Goal: Information Seeking & Learning: Learn about a topic

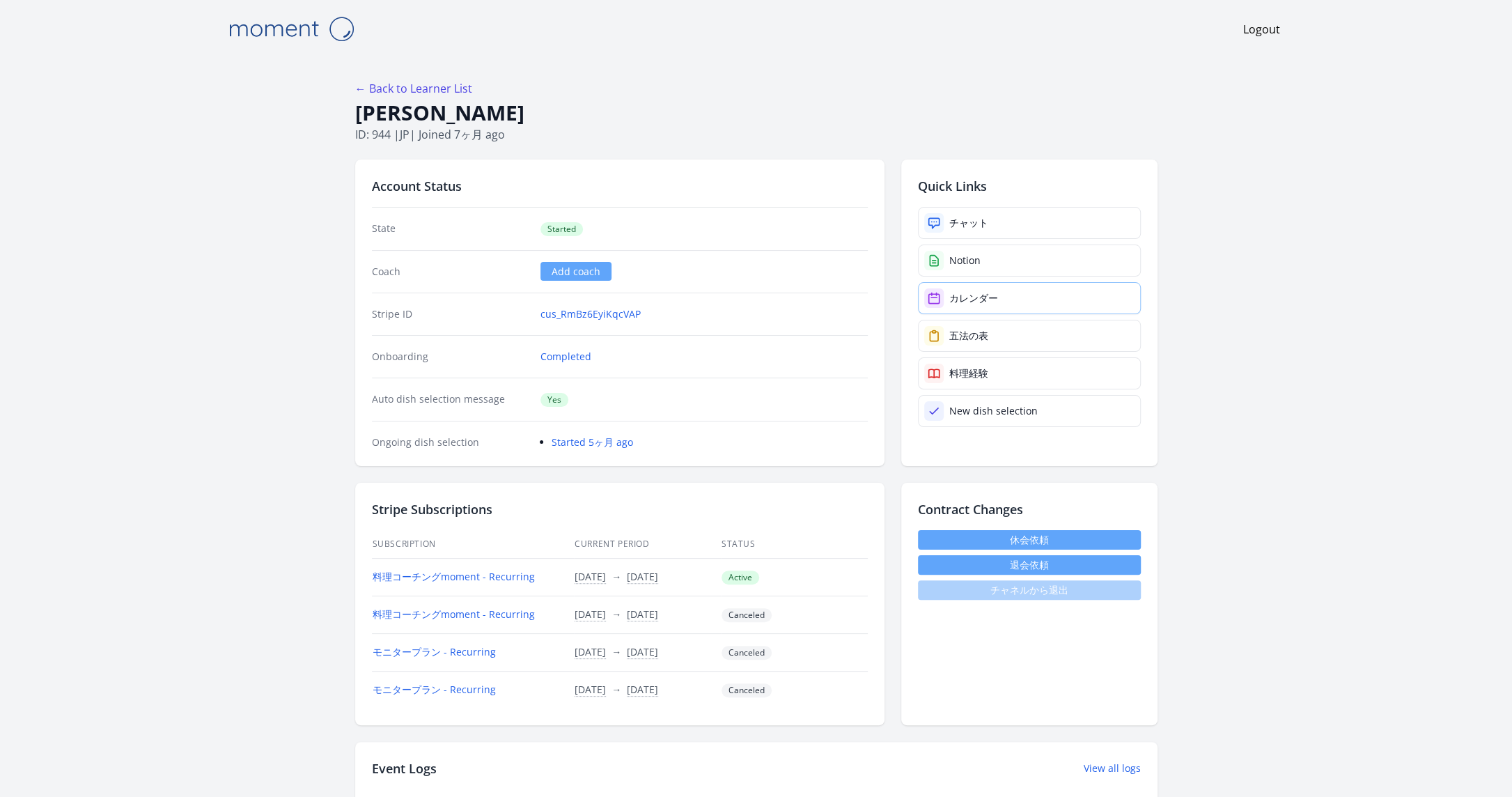
click at [989, 308] on link "カレンダー" at bounding box center [1029, 298] width 223 height 32
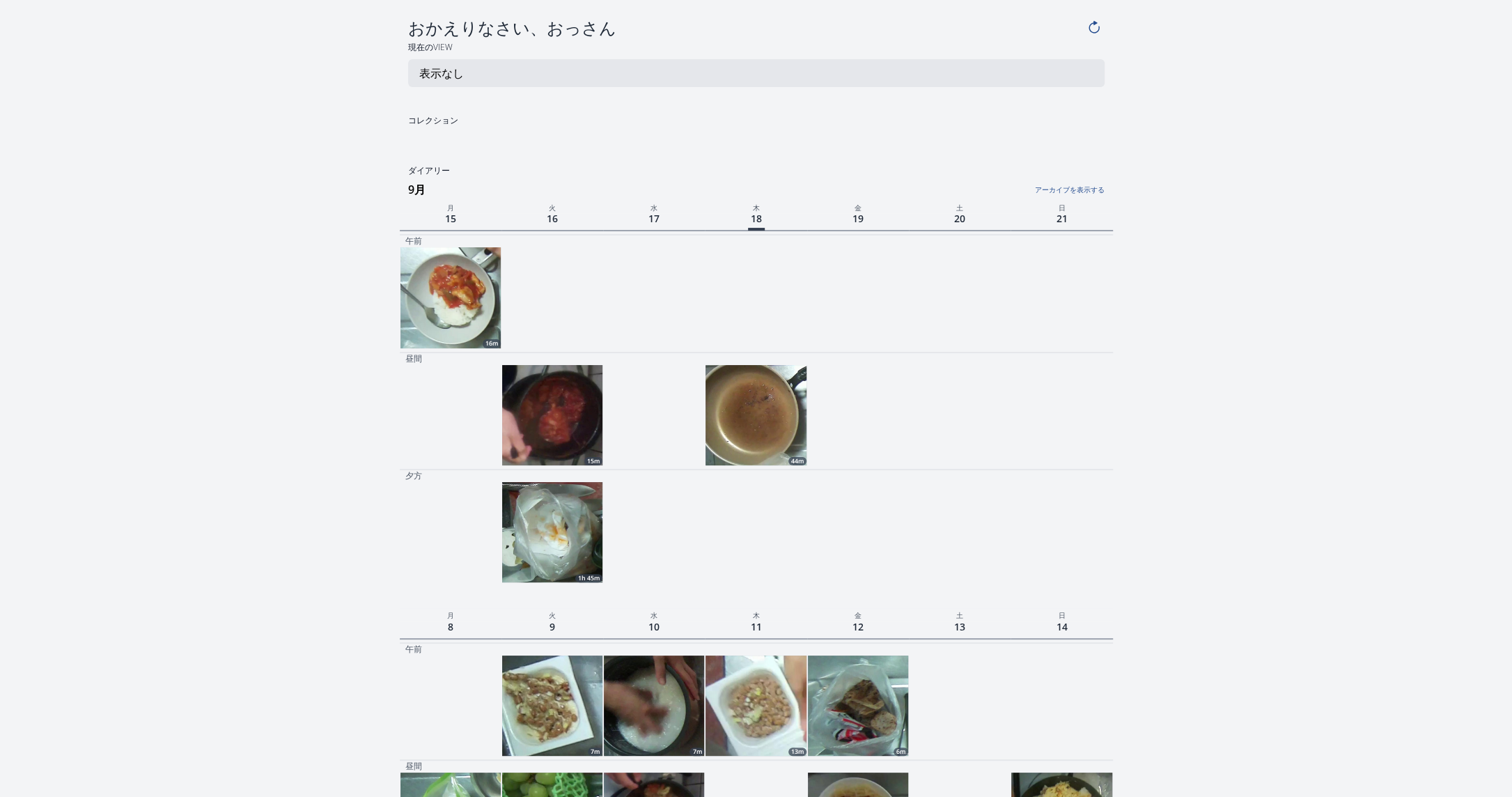
click at [1066, 191] on link "アーカイブを表示する" at bounding box center [985, 186] width 238 height 18
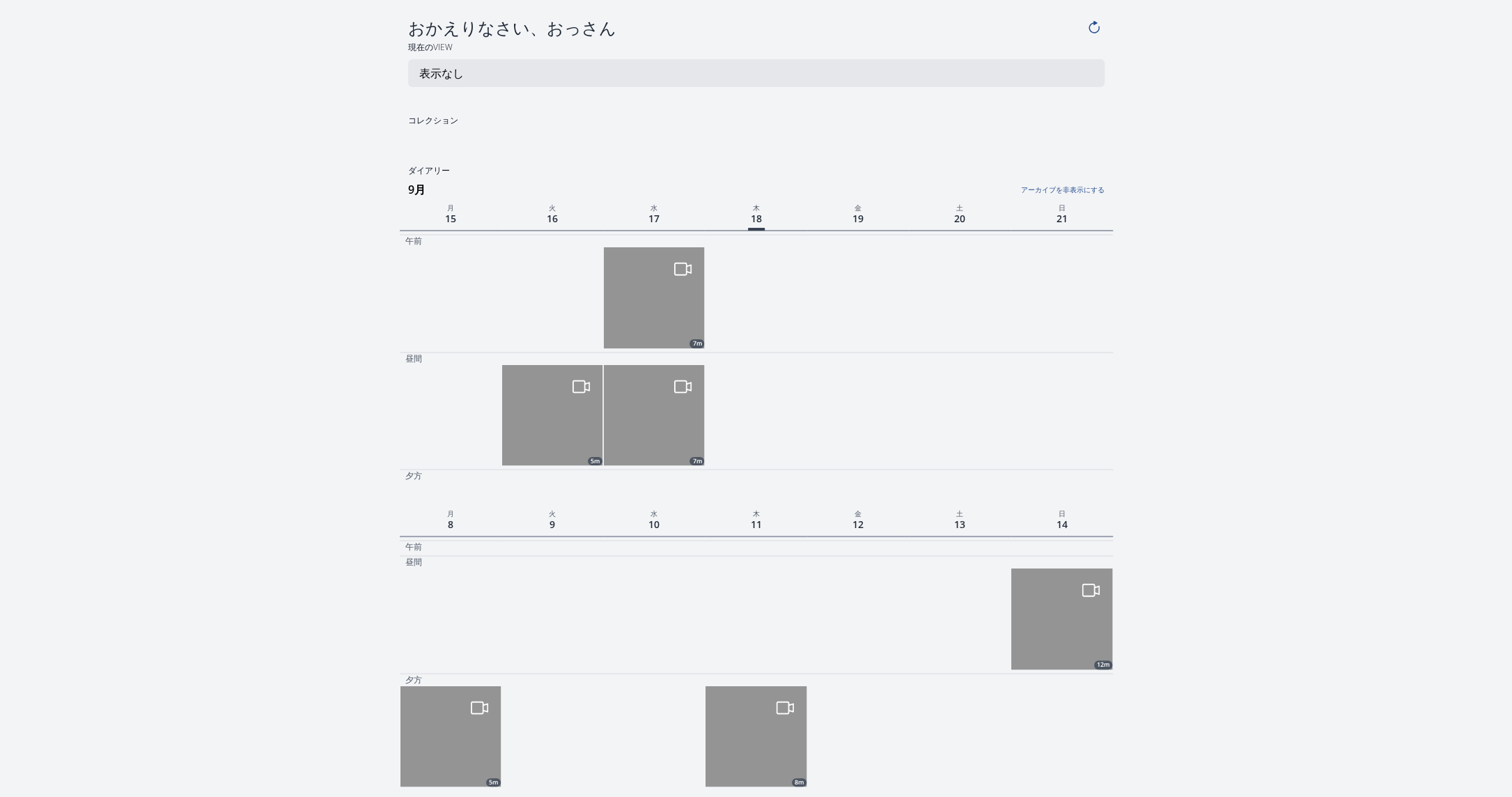
click at [673, 302] on img at bounding box center [654, 297] width 101 height 101
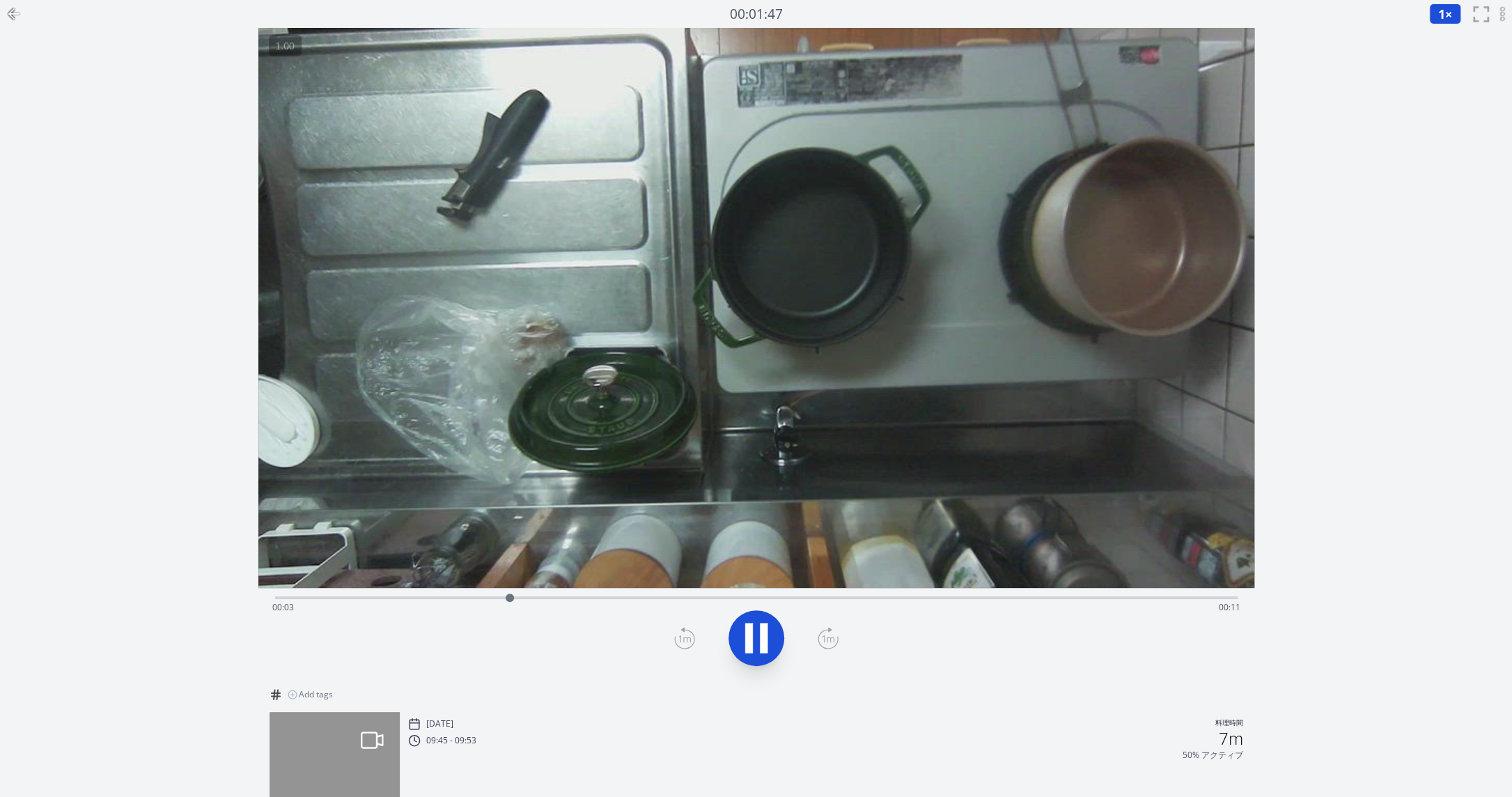
click at [885, 598] on div "Time elapsed: 00:03 Time remaining: 00:11" at bounding box center [756, 607] width 968 height 22
click at [16, 10] on icon at bounding box center [13, 13] width 17 height 17
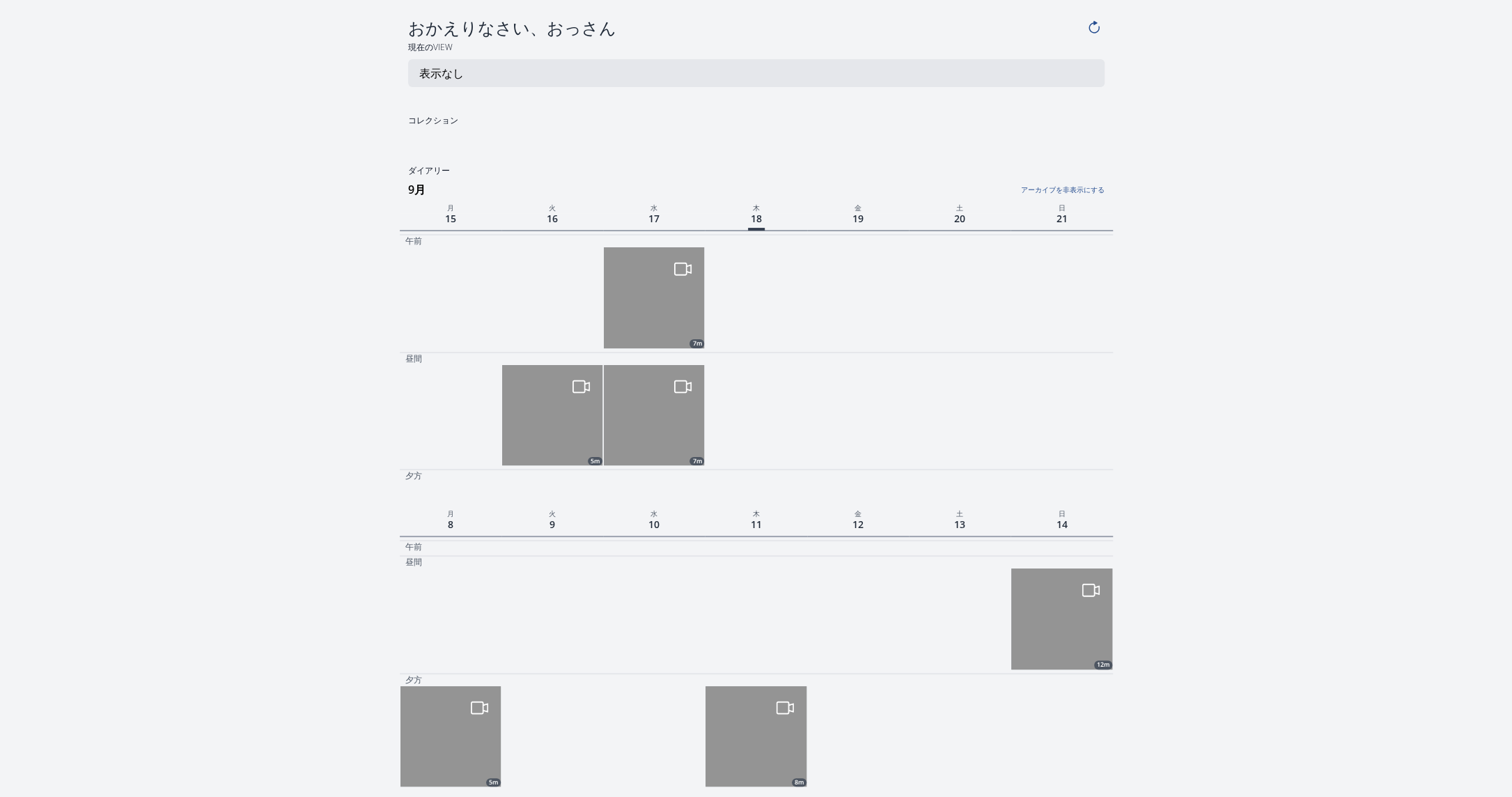
click at [679, 427] on img at bounding box center [654, 415] width 101 height 101
